Goal: Navigation & Orientation: Understand site structure

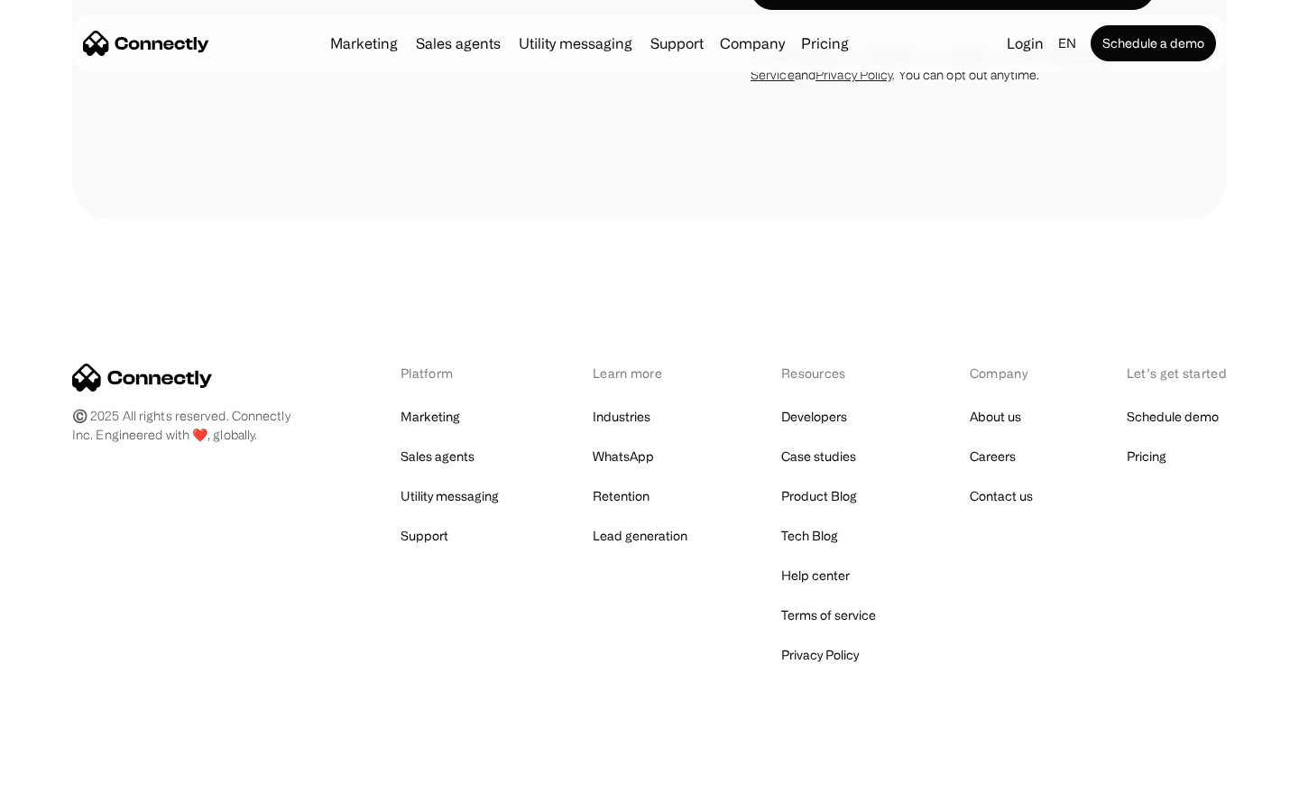
scroll to position [728, 0]
